Goal: Transaction & Acquisition: Subscribe to service/newsletter

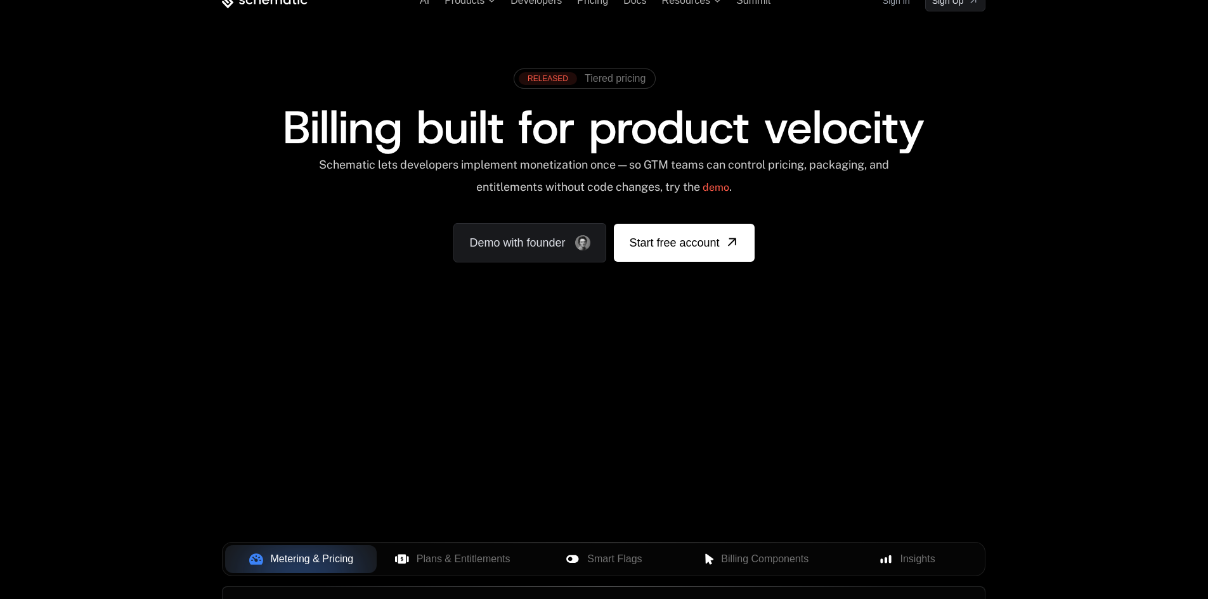
scroll to position [63, 0]
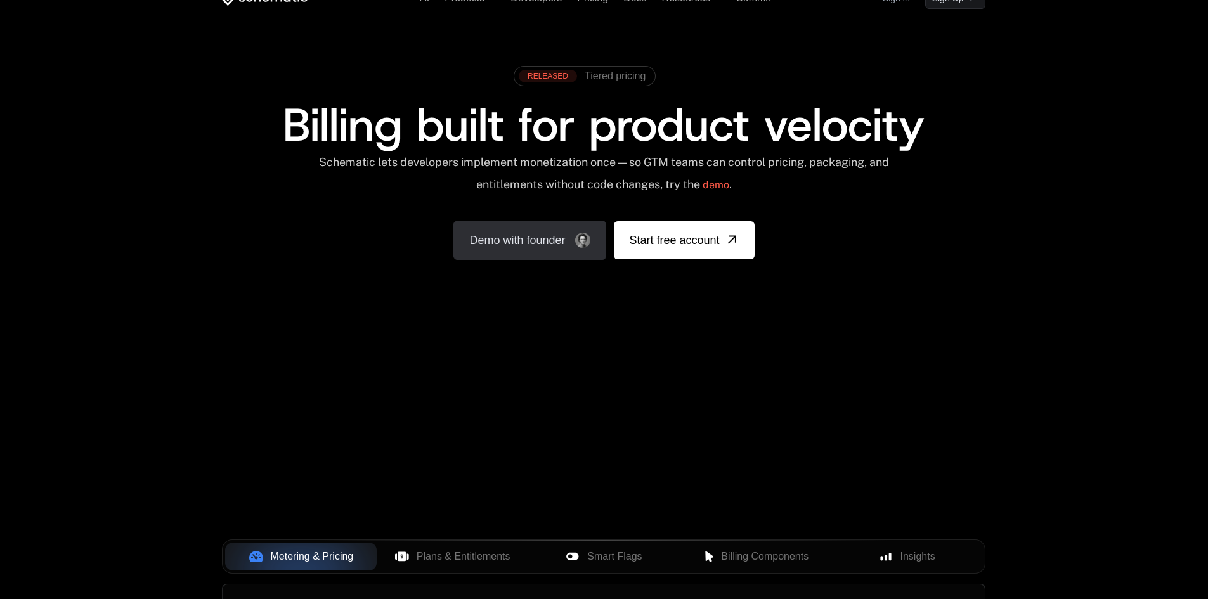
click at [509, 251] on link "Demo with founder" at bounding box center [529, 240] width 153 height 39
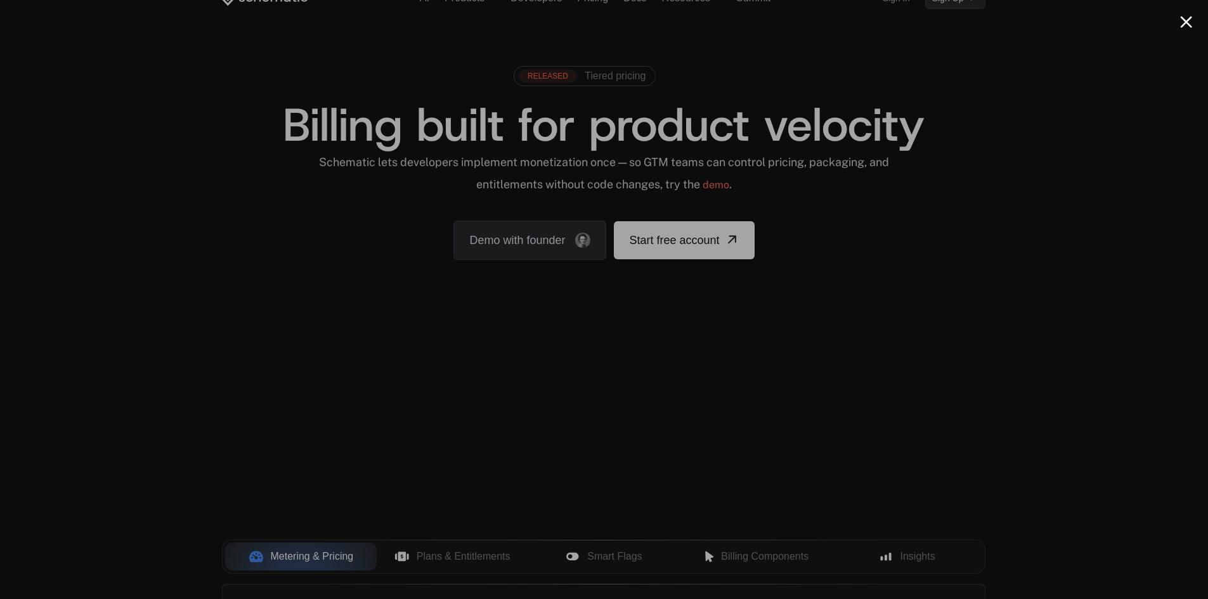
drag, startPoint x: 206, startPoint y: 89, endPoint x: 533, endPoint y: 145, distance: 331.3
click at [212, 92] on div at bounding box center [604, 299] width 1208 height 599
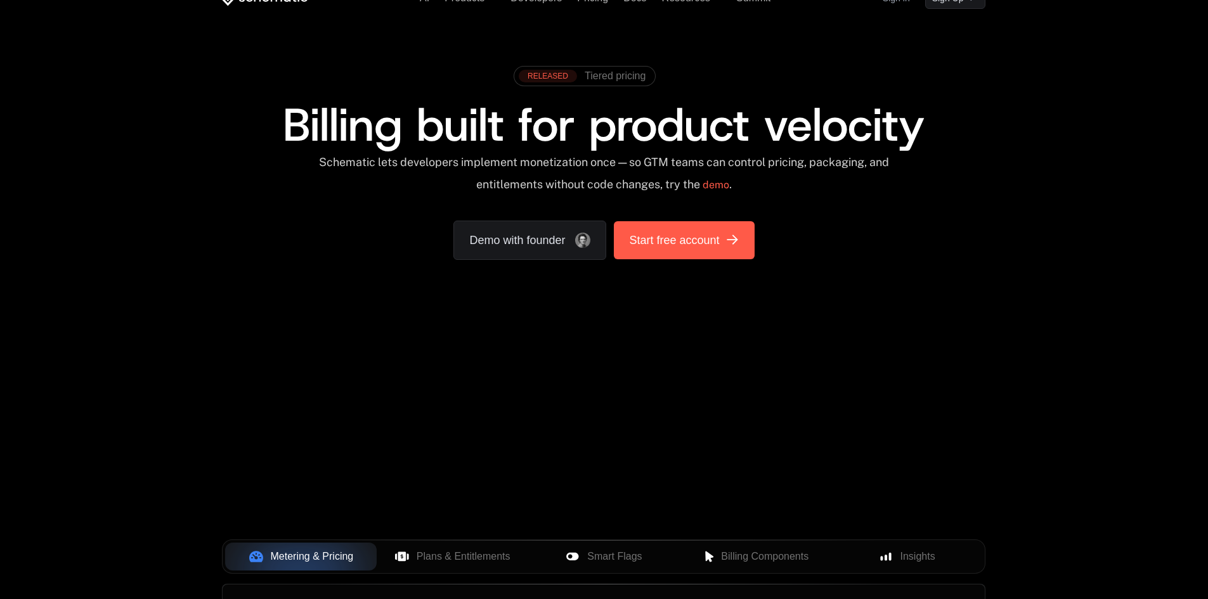
click at [668, 252] on link "Start free account" at bounding box center [684, 240] width 140 height 38
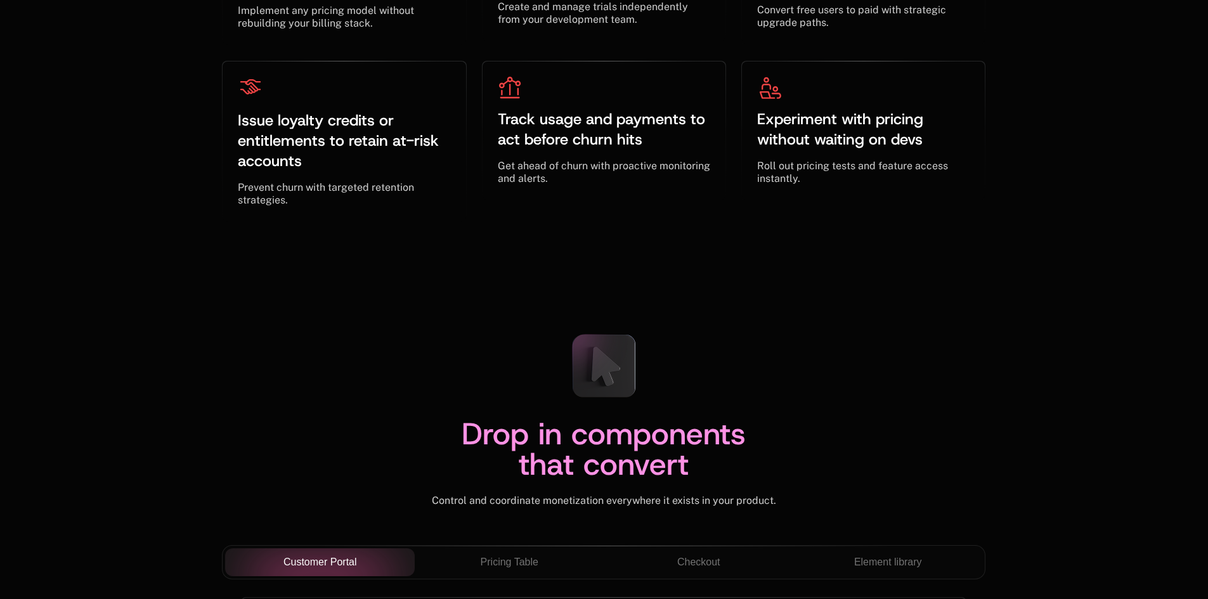
scroll to position [4122, 0]
